Goal: Information Seeking & Learning: Learn about a topic

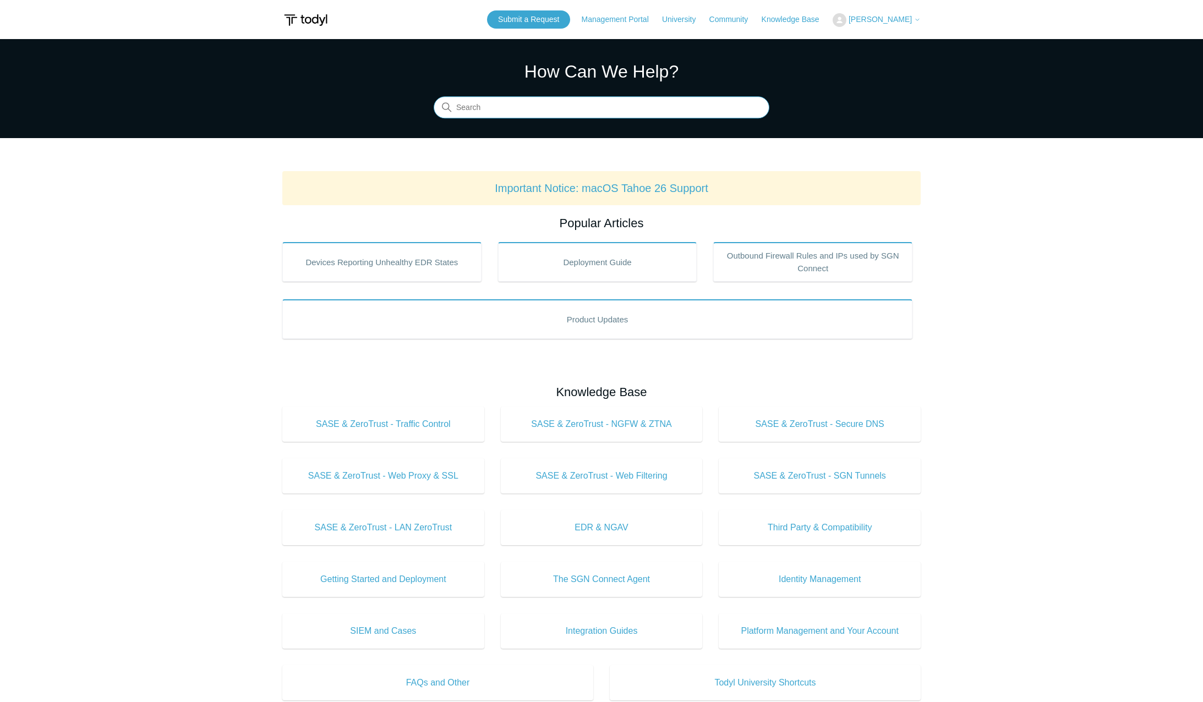
click at [550, 101] on input "Search" at bounding box center [602, 108] width 336 height 22
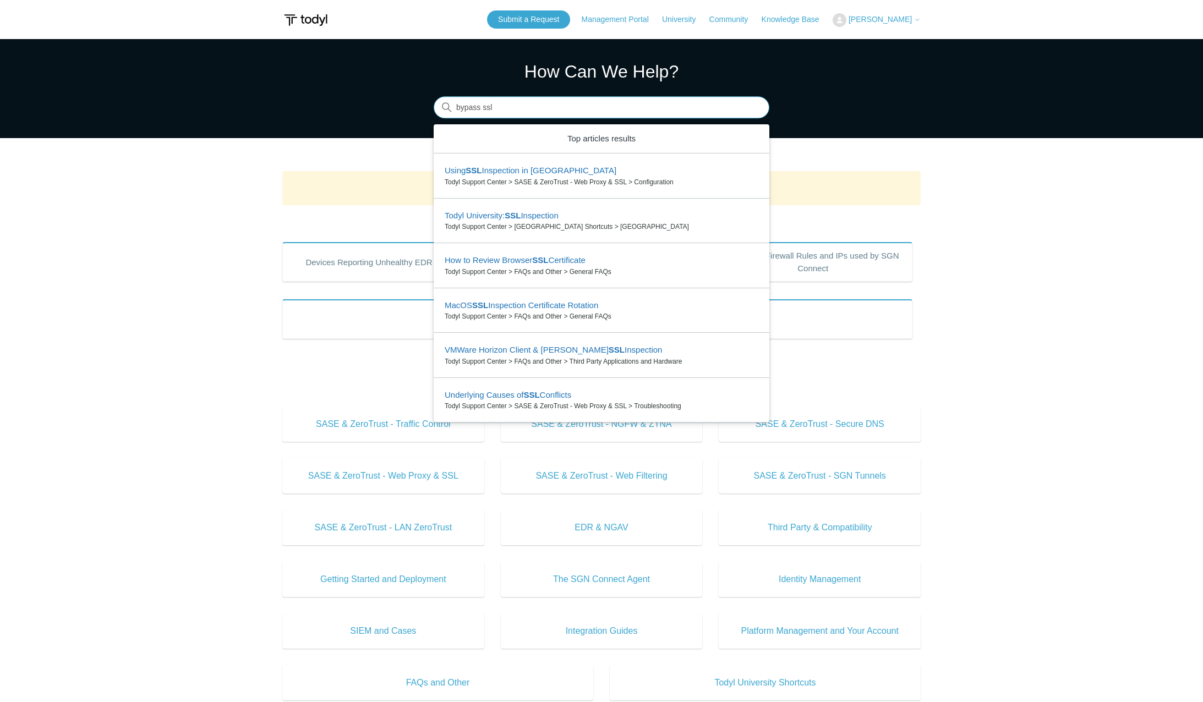
type input "bypass ssl"
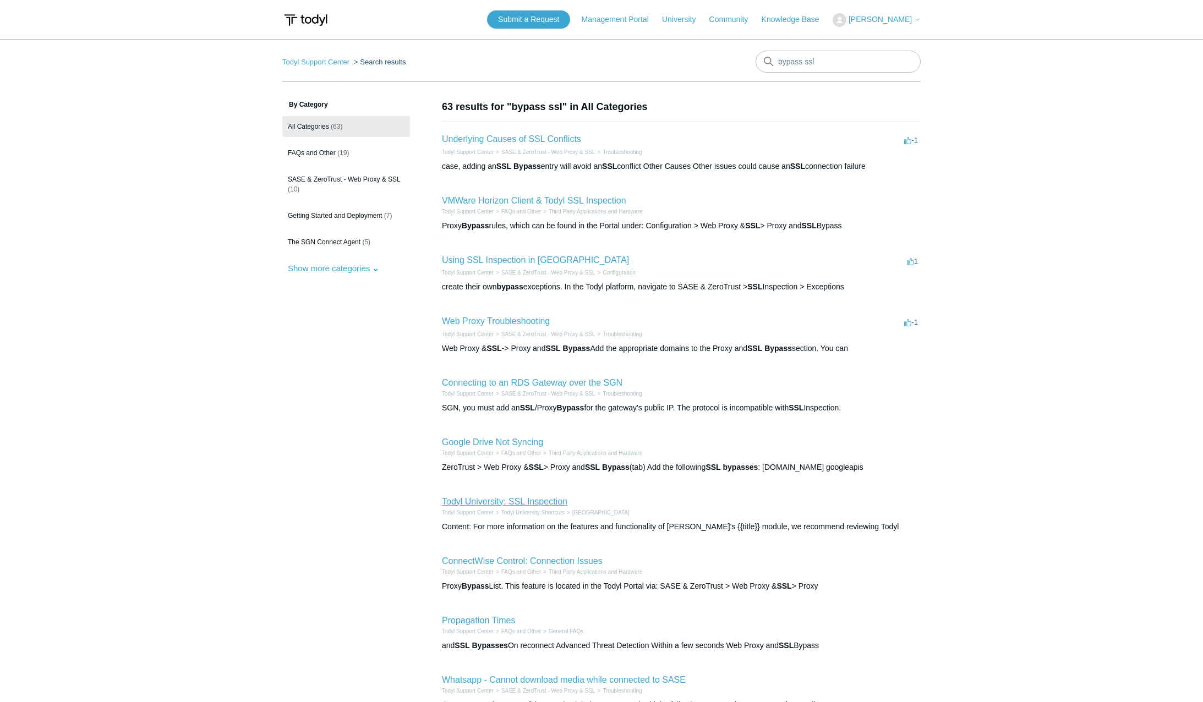
click at [516, 500] on link "Todyl University: SSL Inspection" at bounding box center [504, 501] width 125 height 9
